Goal: Check status: Check status

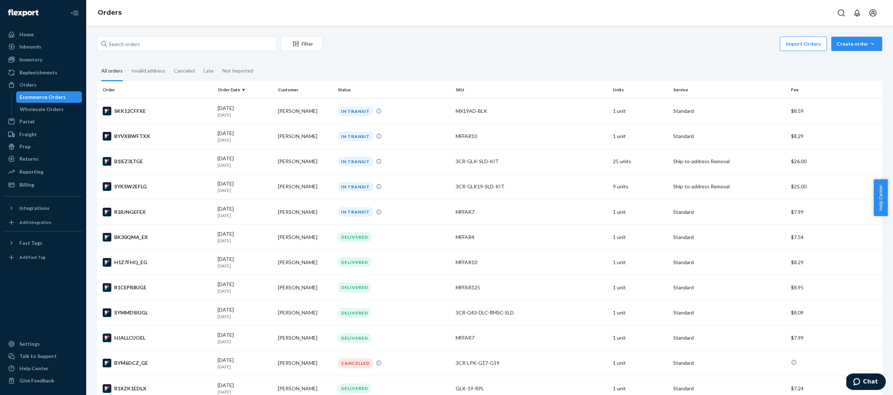
click at [373, 46] on div "Import Orders Create order Ecommerce order Removal order" at bounding box center [604, 45] width 555 height 16
click at [286, 135] on td "[PERSON_NAME]" at bounding box center [305, 135] width 60 height 25
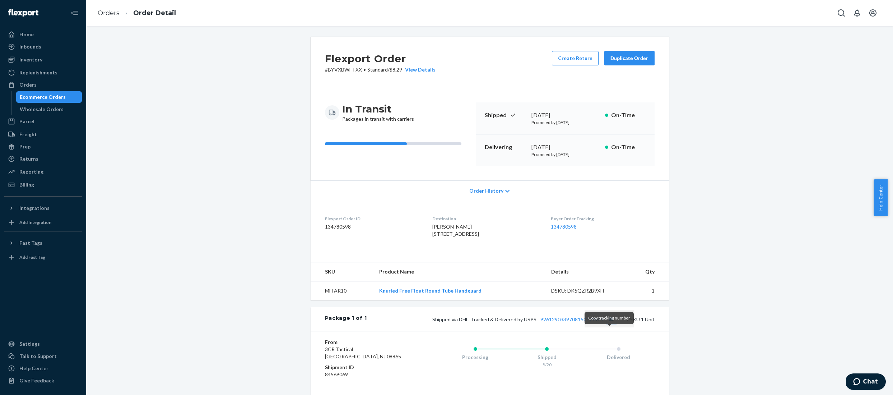
click at [609, 323] on button "Copy tracking number" at bounding box center [610, 318] width 9 height 9
click at [112, 9] on link "Orders" at bounding box center [109, 13] width 22 height 8
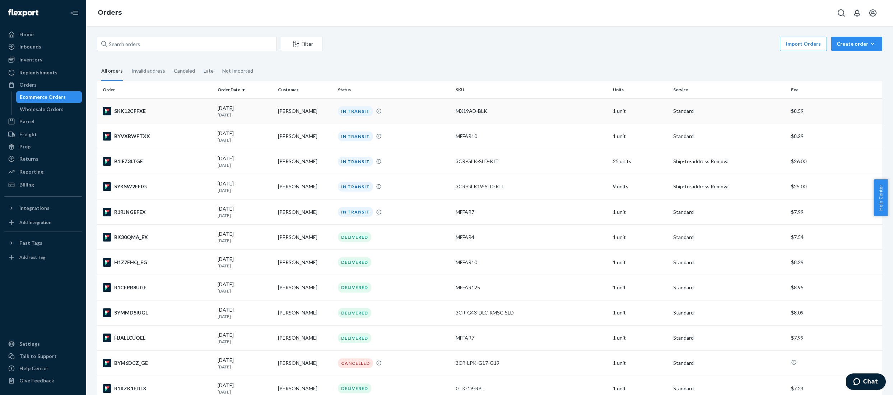
click at [267, 108] on div "[DATE] [DATE]" at bounding box center [245, 110] width 55 height 13
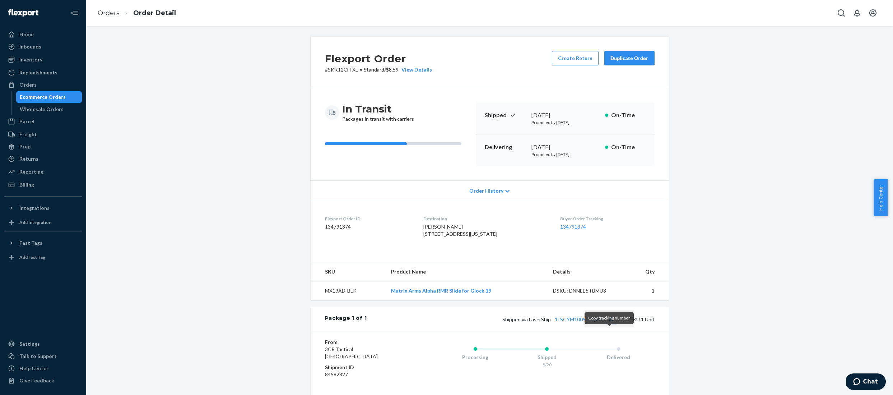
click at [611, 323] on button "Copy tracking number" at bounding box center [610, 318] width 9 height 9
click at [98, 11] on link "Orders" at bounding box center [109, 13] width 22 height 8
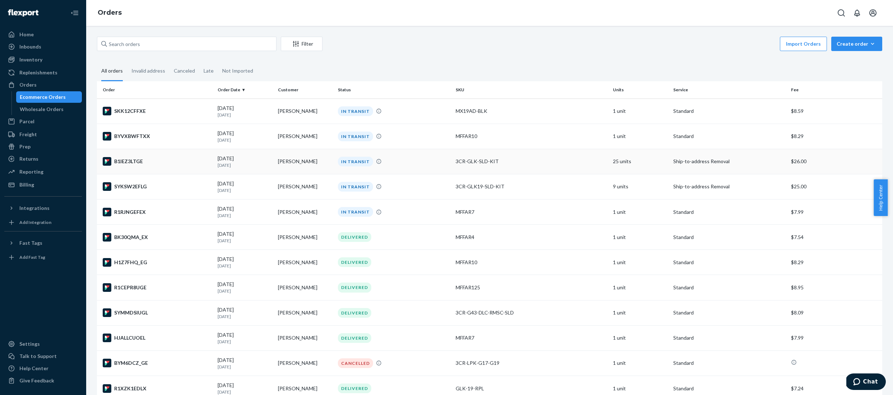
click at [456, 163] on div "3CR-GLK-SLD-KIT" at bounding box center [531, 161] width 151 height 7
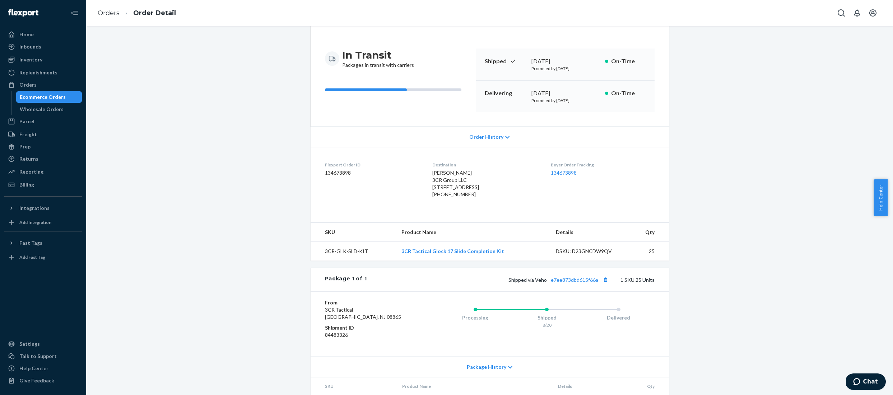
scroll to position [96, 0]
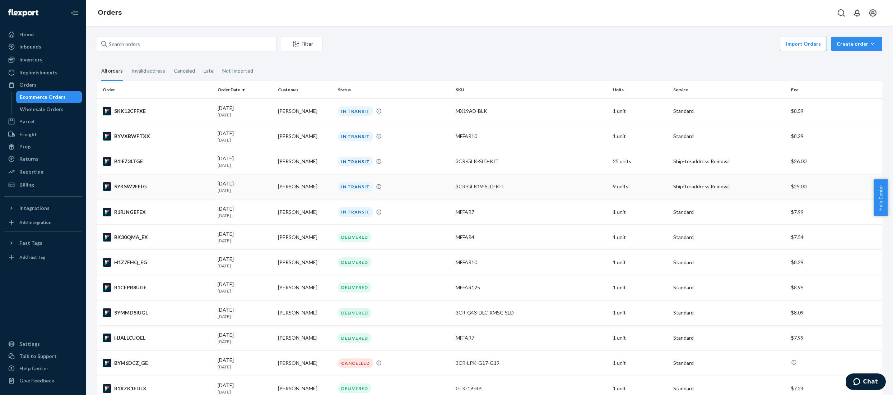
click at [286, 190] on td "[PERSON_NAME]" at bounding box center [305, 186] width 60 height 25
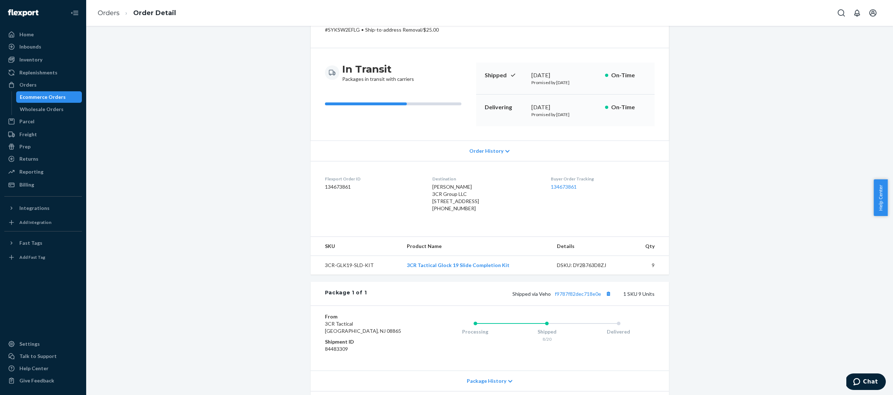
scroll to position [96, 0]
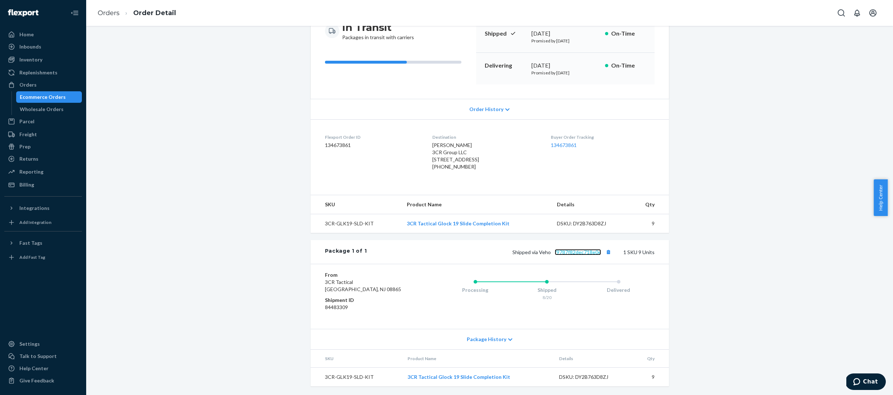
click at [574, 249] on link "f9787f82dec718e0e" at bounding box center [578, 252] width 46 height 6
click at [41, 32] on div "Home" at bounding box center [43, 34] width 76 height 10
